Goal: Transaction & Acquisition: Purchase product/service

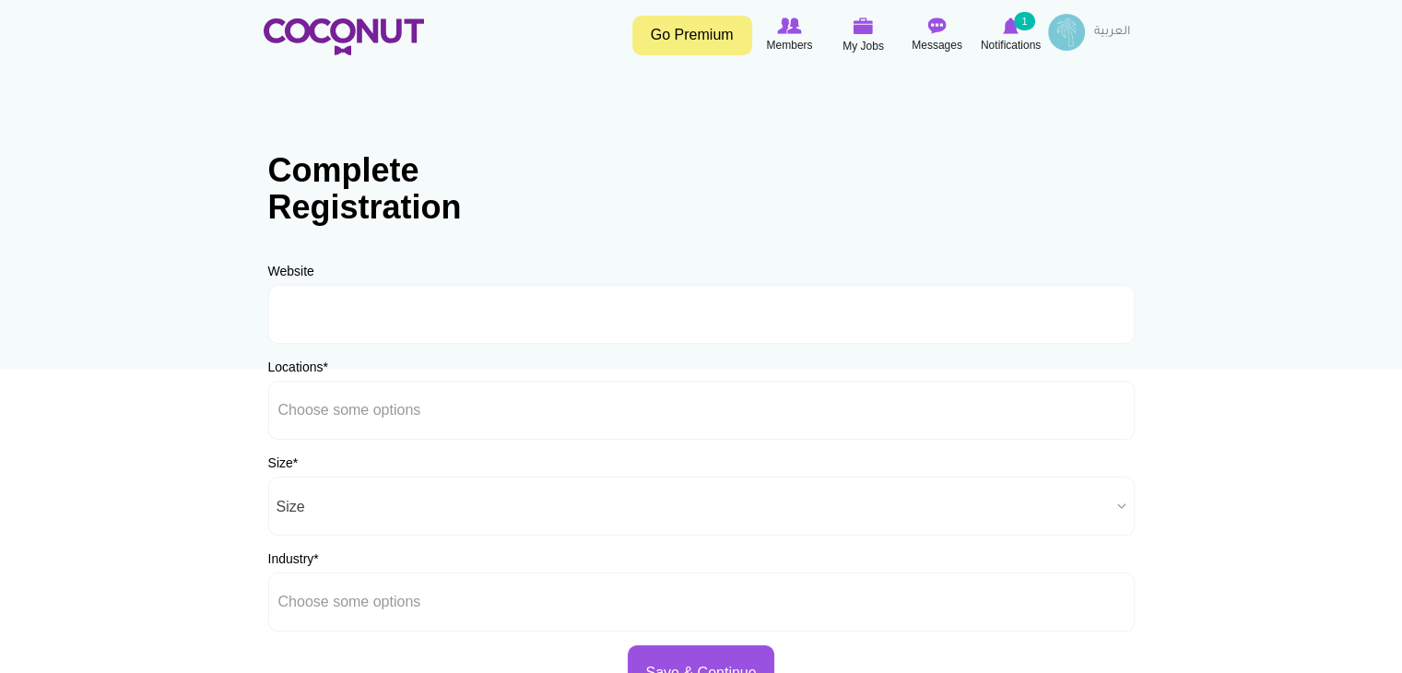
click at [439, 251] on div "Complete Registration Website URL Should be http://www.website.com or www.websi…" at bounding box center [701, 417] width 903 height 605
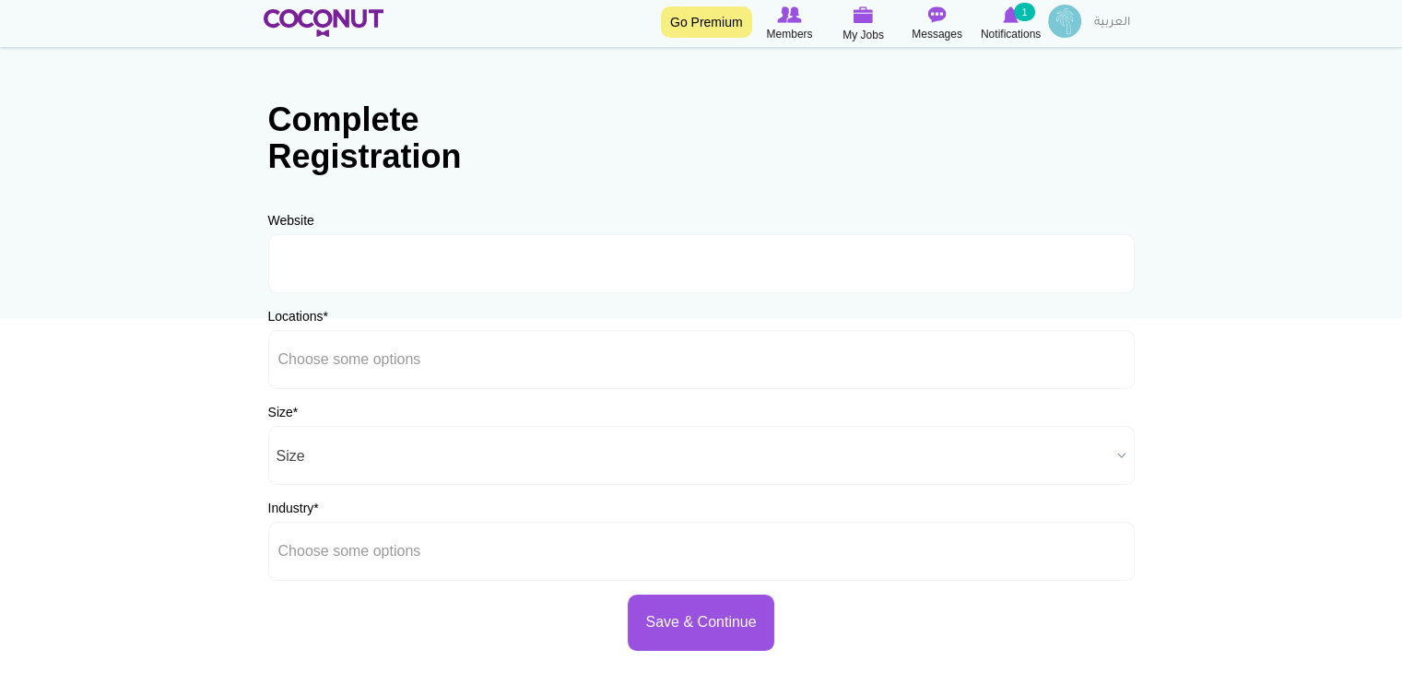
scroll to position [52, 0]
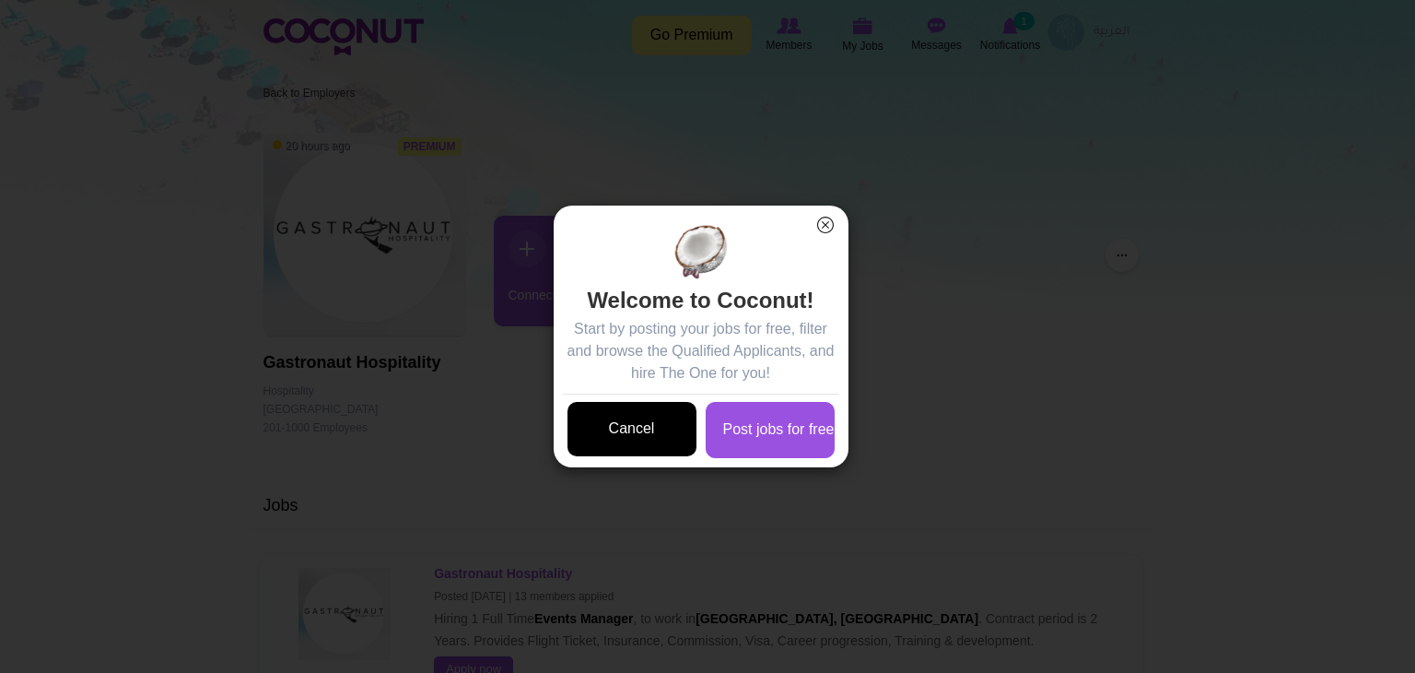
click at [664, 403] on link "Cancel" at bounding box center [632, 429] width 129 height 54
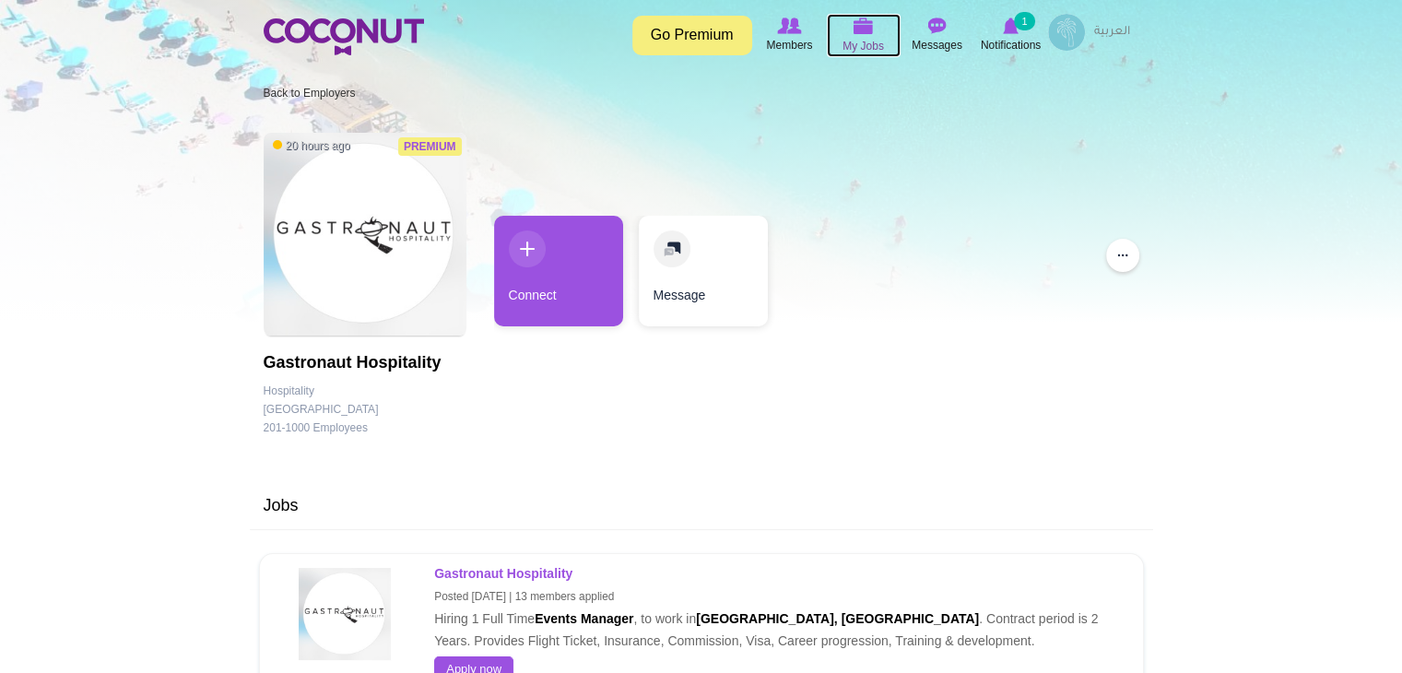
click at [855, 23] on img at bounding box center [863, 26] width 20 height 17
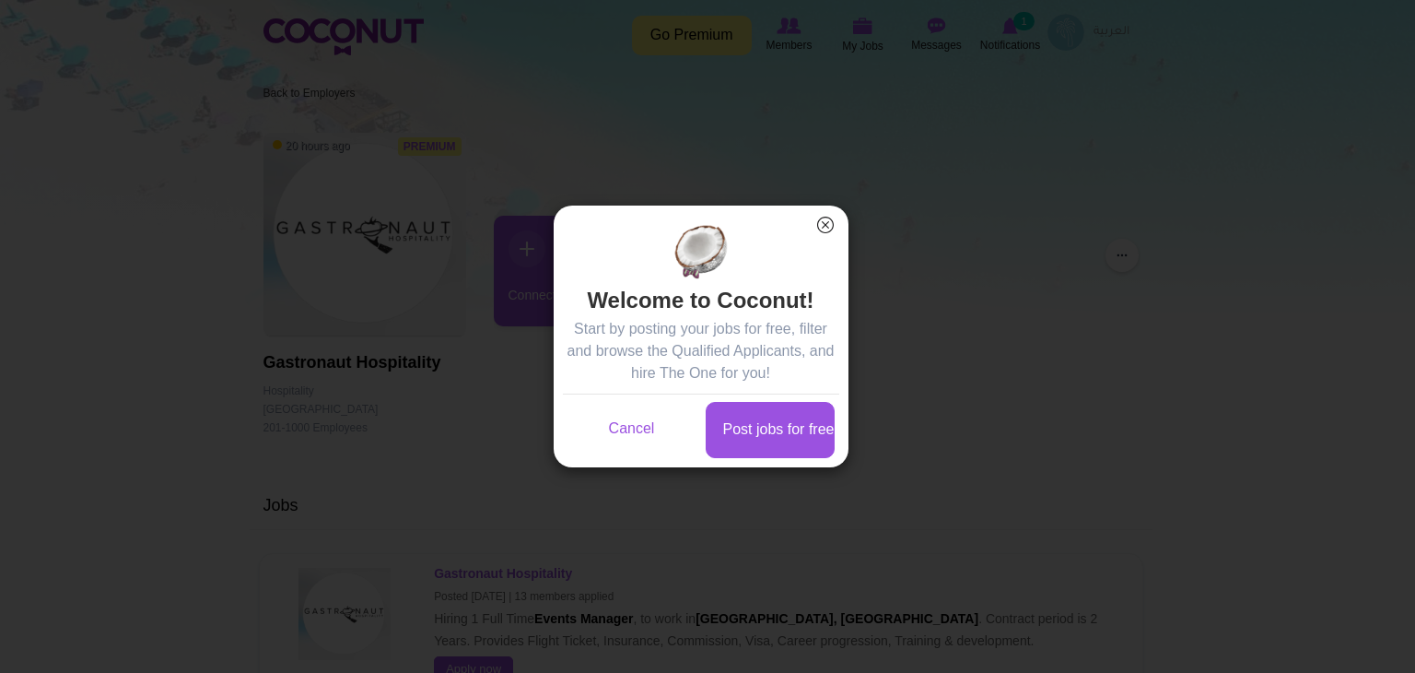
click at [828, 218] on button "×" at bounding box center [826, 225] width 24 height 24
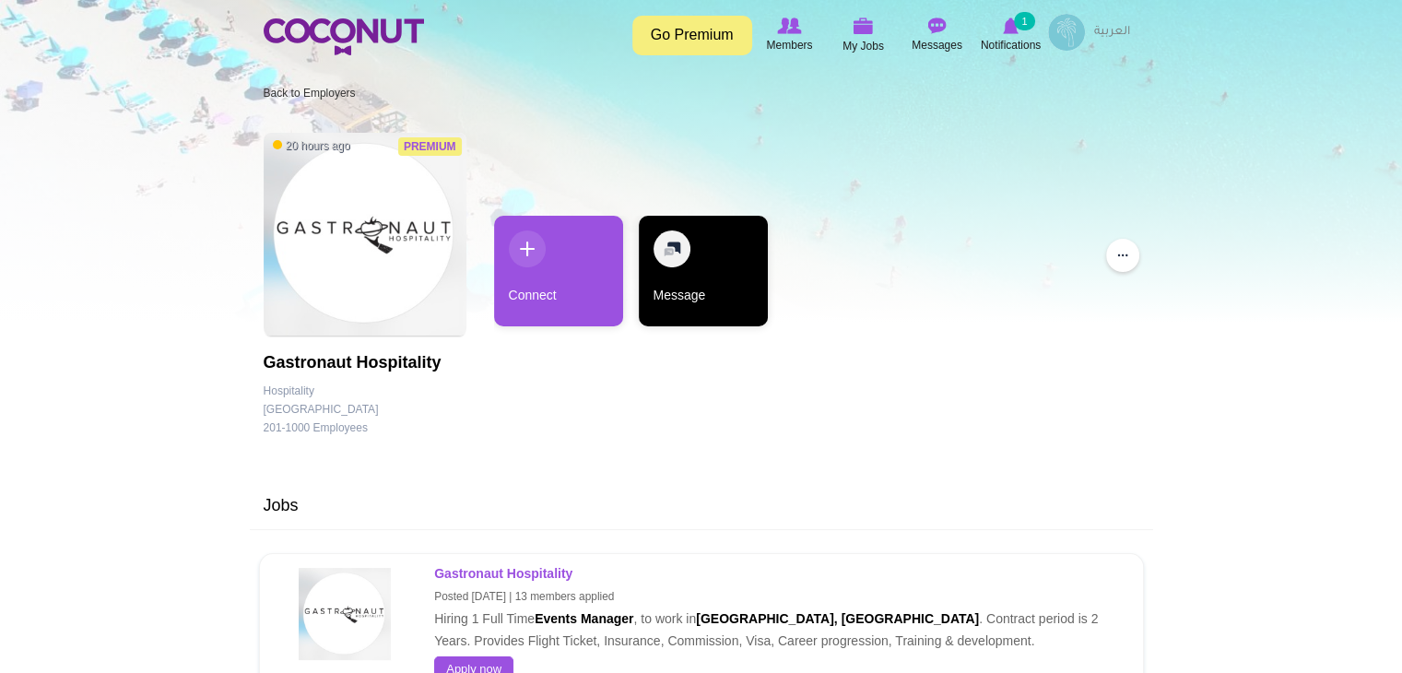
click at [651, 258] on link "Message" at bounding box center [703, 271] width 129 height 111
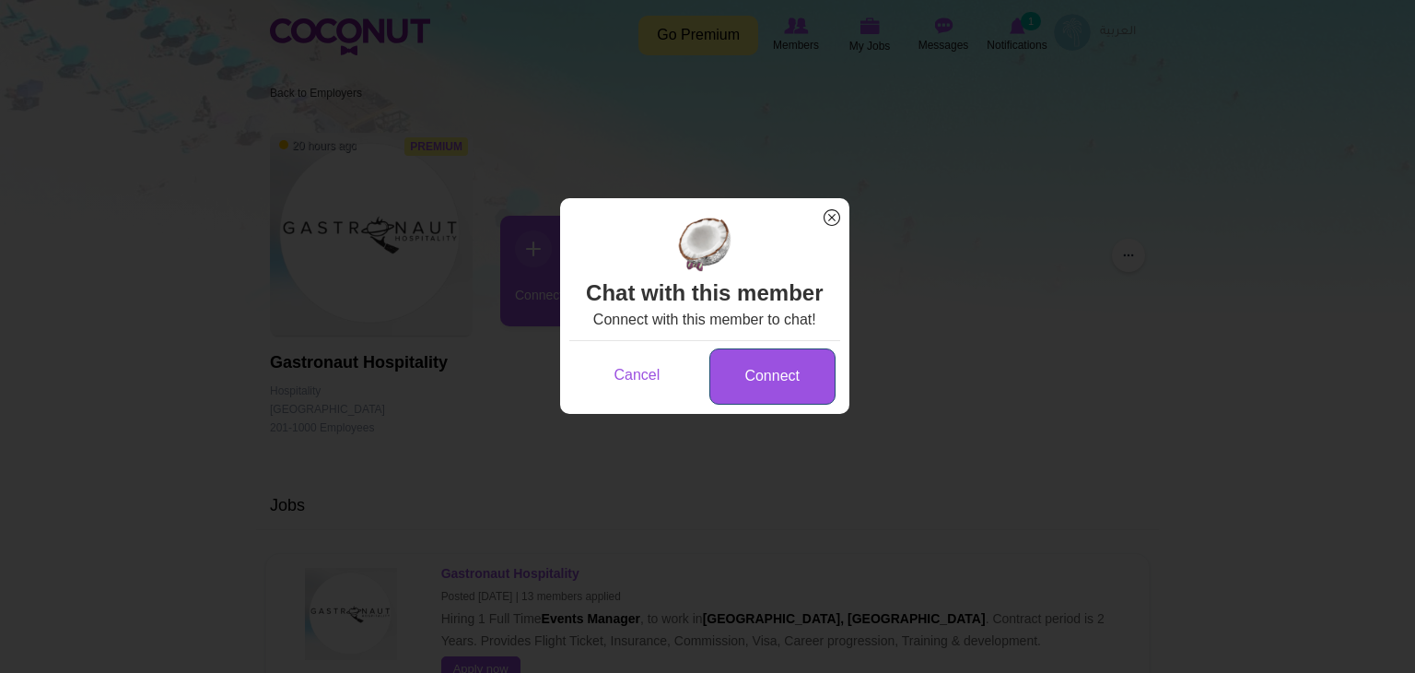
click at [776, 405] on link "Connect" at bounding box center [773, 376] width 126 height 56
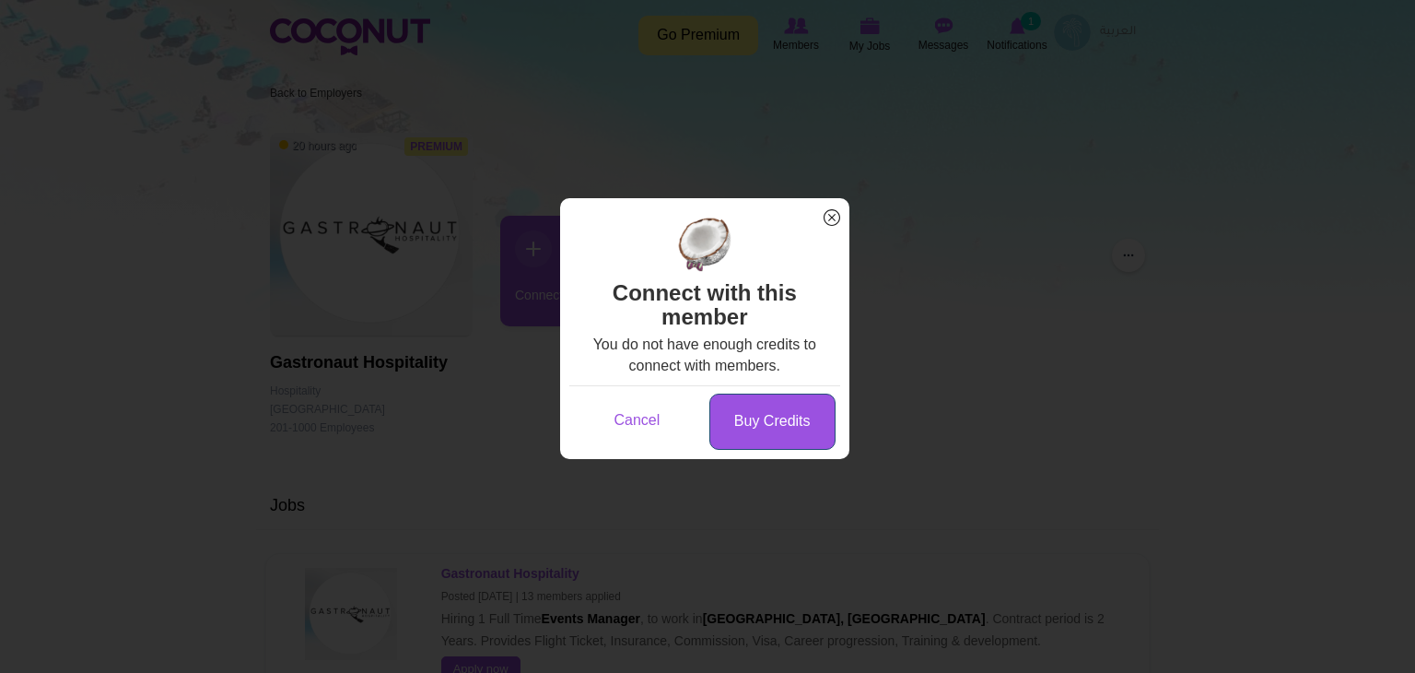
click at [766, 399] on link "Buy Credits" at bounding box center [773, 421] width 126 height 56
